Goal: Navigation & Orientation: Find specific page/section

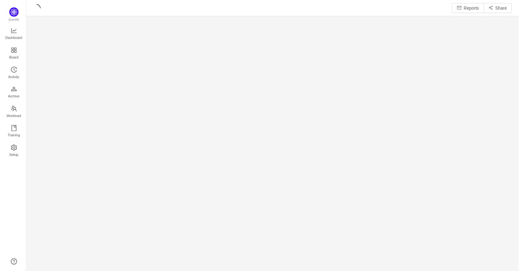
scroll to position [263, 481]
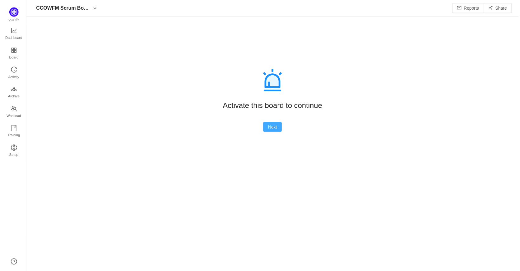
scroll to position [262, 481]
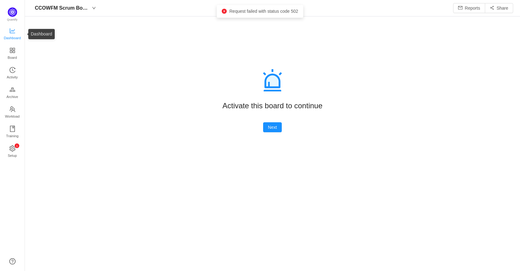
click at [10, 33] on span "Dashboard" at bounding box center [12, 38] width 17 height 12
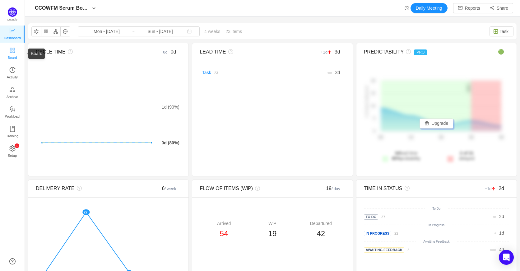
click at [11, 49] on icon "icon: appstore" at bounding box center [12, 50] width 6 height 6
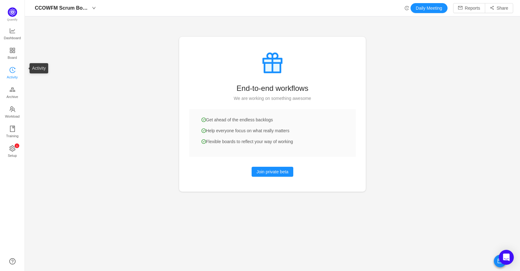
click at [11, 77] on span "Activity" at bounding box center [12, 77] width 11 height 12
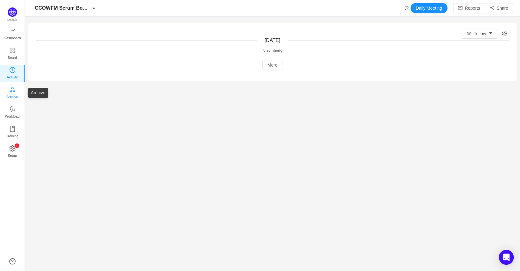
click at [16, 87] on link "Archive" at bounding box center [12, 93] width 6 height 12
